Goal: Task Accomplishment & Management: Manage account settings

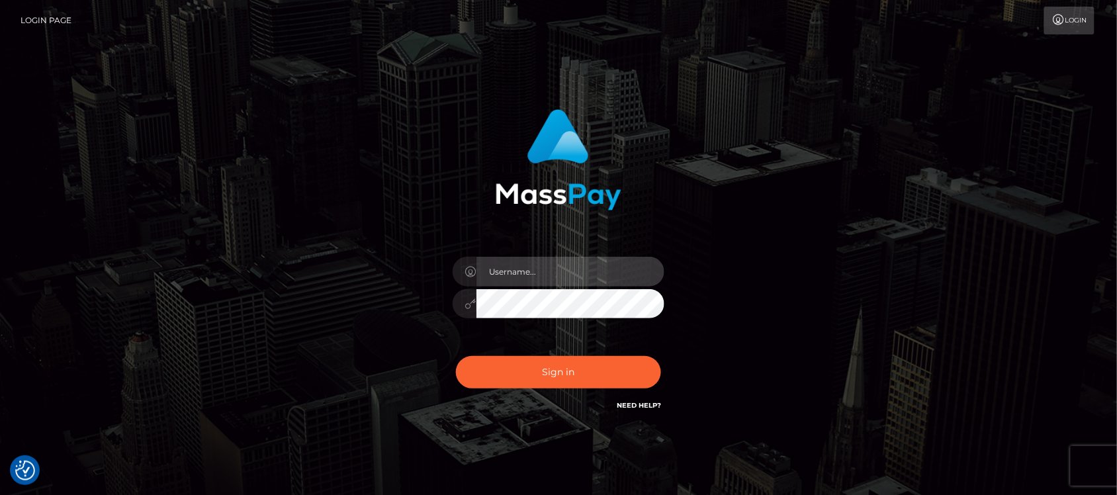
type input "hello.feetfinder"
click at [587, 276] on input "hello.feetfinder" at bounding box center [571, 272] width 188 height 30
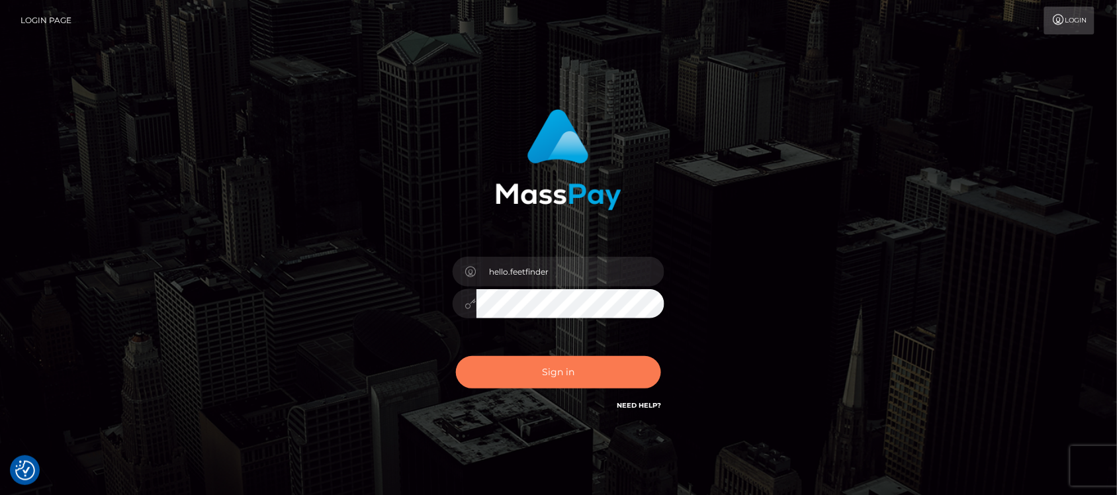
click at [617, 371] on button "Sign in" at bounding box center [558, 372] width 205 height 32
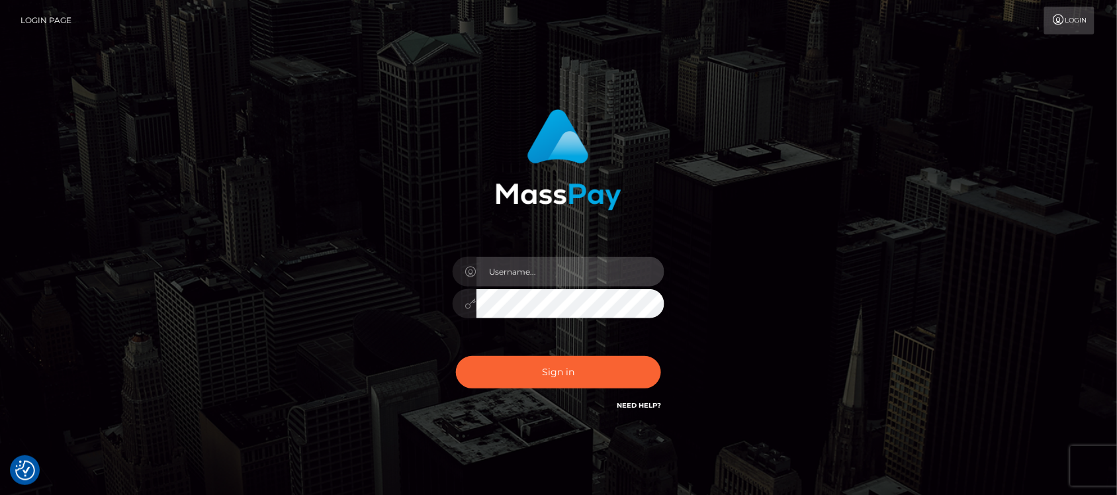
type input "hello.feetfinder"
click at [597, 281] on input "hello.feetfinder" at bounding box center [571, 272] width 188 height 30
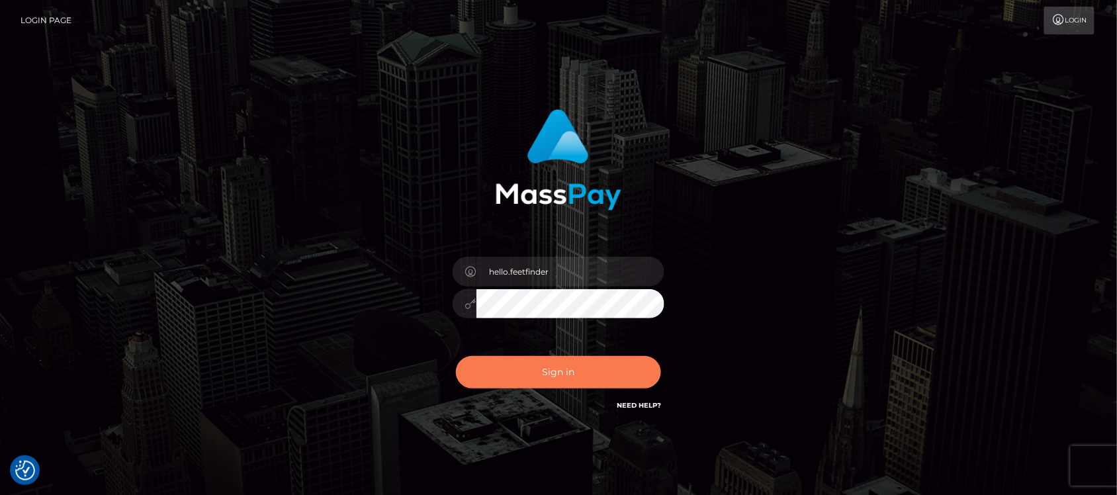
click at [599, 384] on button "Sign in" at bounding box center [558, 372] width 205 height 32
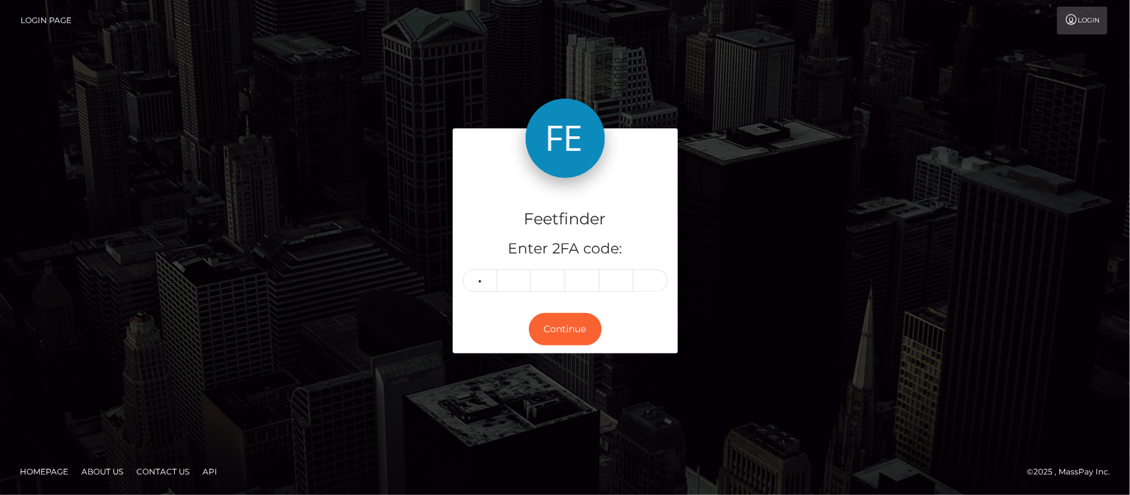
type input "4"
type input "1"
type input "8"
type input "0"
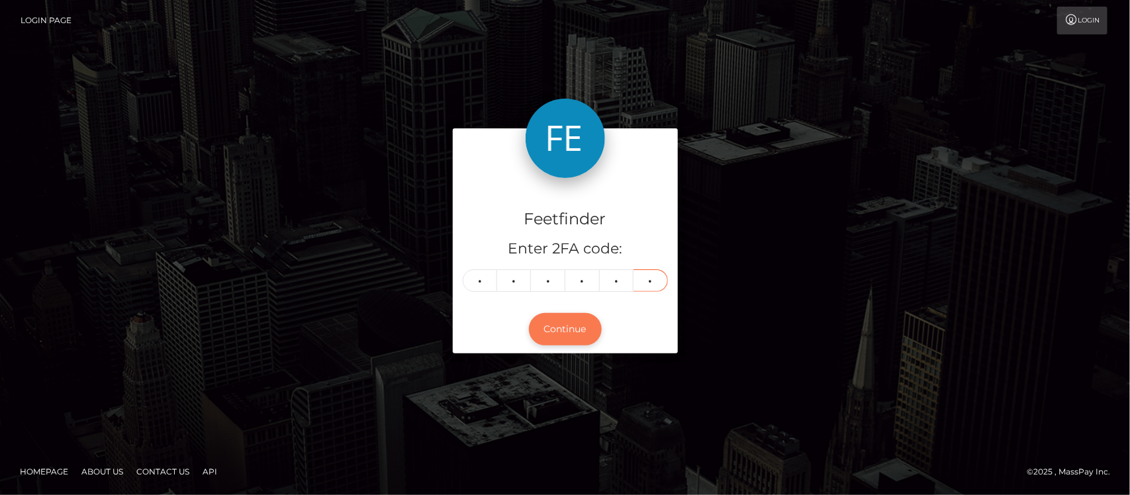
type input "7"
click at [566, 322] on button "Continue" at bounding box center [565, 329] width 73 height 32
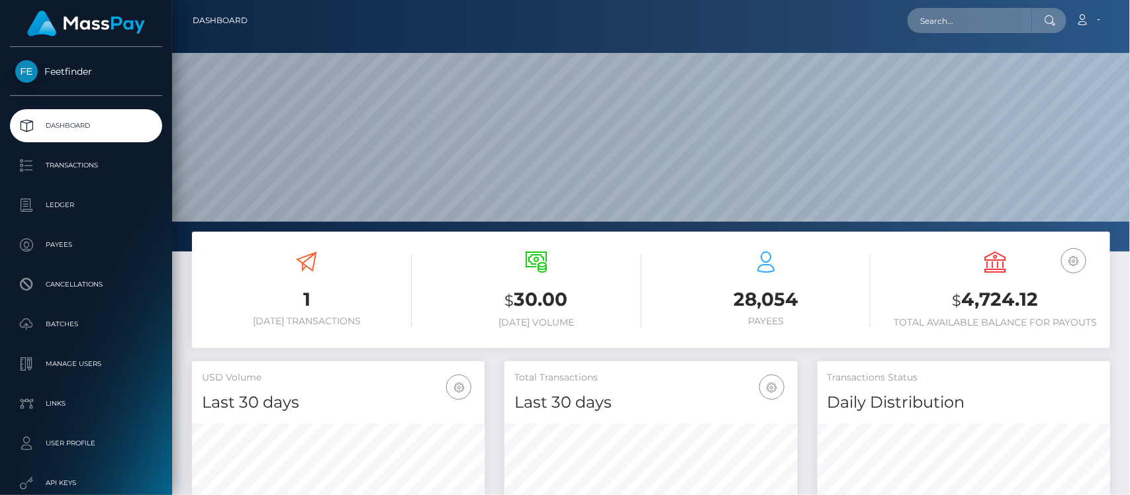
scroll to position [234, 293]
